Goal: Task Accomplishment & Management: Manage account settings

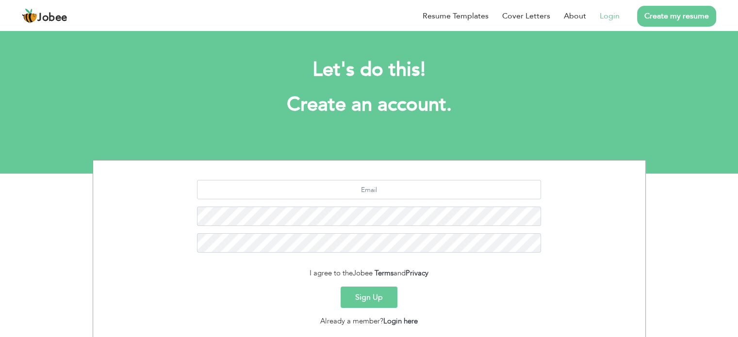
click at [604, 18] on link "Login" at bounding box center [609, 16] width 20 height 12
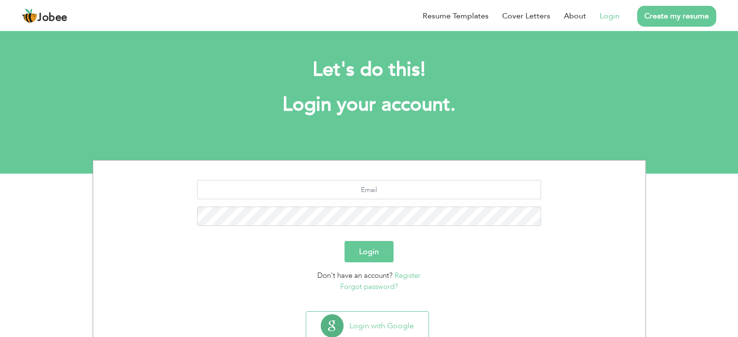
click at [395, 201] on div at bounding box center [368, 206] width 537 height 53
click at [395, 188] on input "text" at bounding box center [369, 189] width 344 height 19
type input "[EMAIL_ADDRESS][DOMAIN_NAME]"
click at [344, 241] on button "Login" at bounding box center [368, 251] width 49 height 21
